Goal: Information Seeking & Learning: Learn about a topic

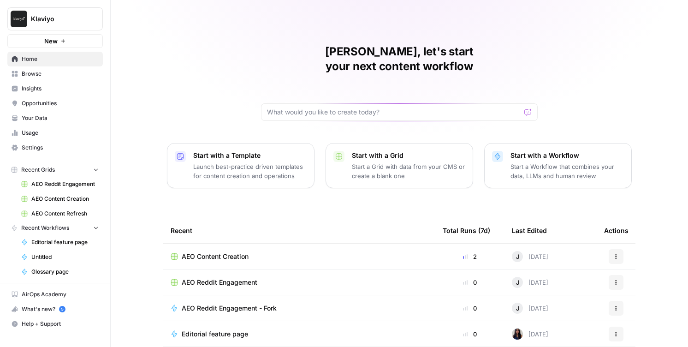
click at [61, 99] on span "Opportunities" at bounding box center [60, 103] width 77 height 8
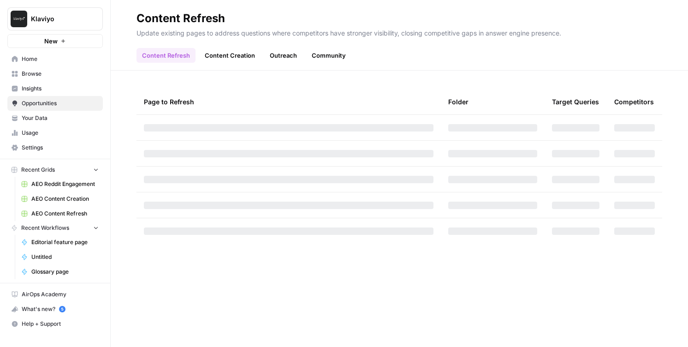
click at [50, 88] on span "Insights" at bounding box center [60, 88] width 77 height 8
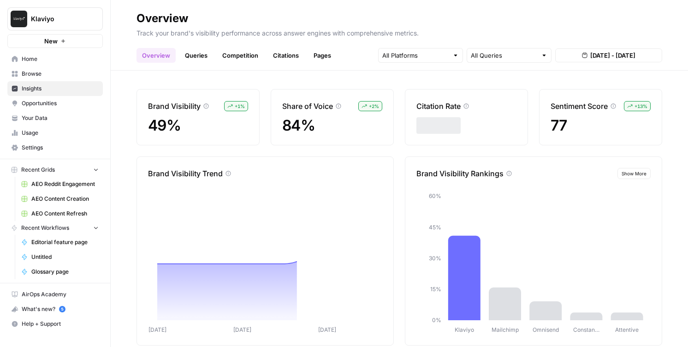
click at [482, 69] on header "Overview Track your brand's visibility performance across answer engines with c…" at bounding box center [400, 35] width 578 height 71
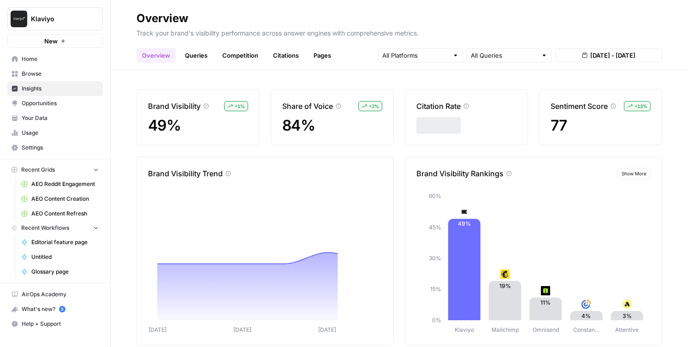
click at [482, 60] on div "All Queries" at bounding box center [509, 55] width 85 height 15
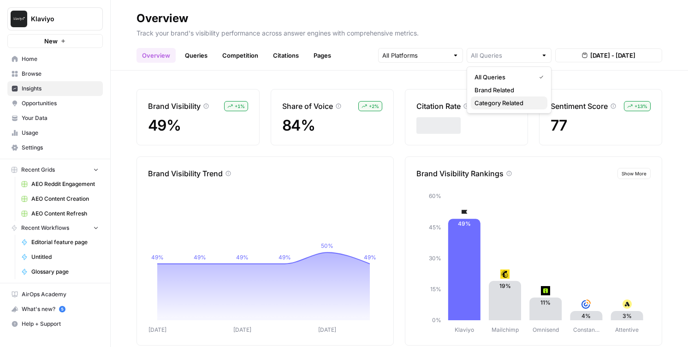
click at [490, 103] on span "Category Related" at bounding box center [508, 102] width 66 height 9
type input "Category Related"
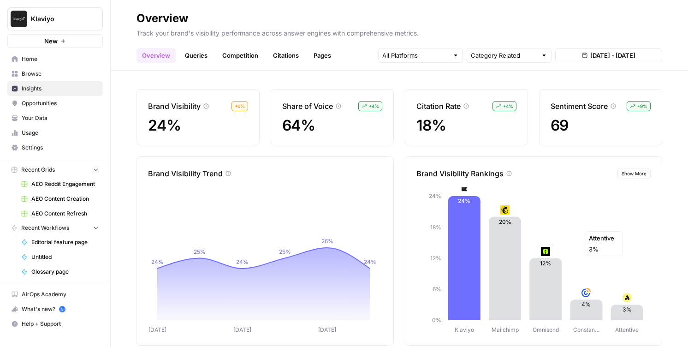
scroll to position [17, 0]
